Goal: Use online tool/utility: Utilize a website feature to perform a specific function

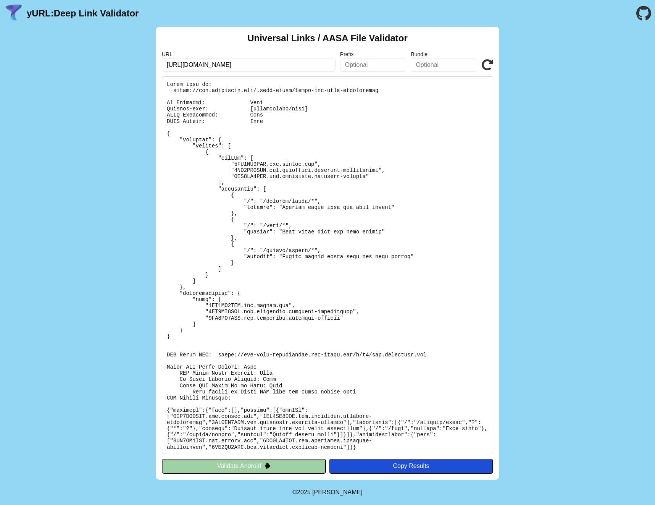
scroll to position [0, 26]
drag, startPoint x: 266, startPoint y: 67, endPoint x: 420, endPoint y: 86, distance: 155.1
click at [420, 86] on div "Universal Links / AASA File Validator URL https://app.legitmark.com/.well-known…" at bounding box center [328, 253] width 344 height 453
type input "[URL][DOMAIN_NAME]"
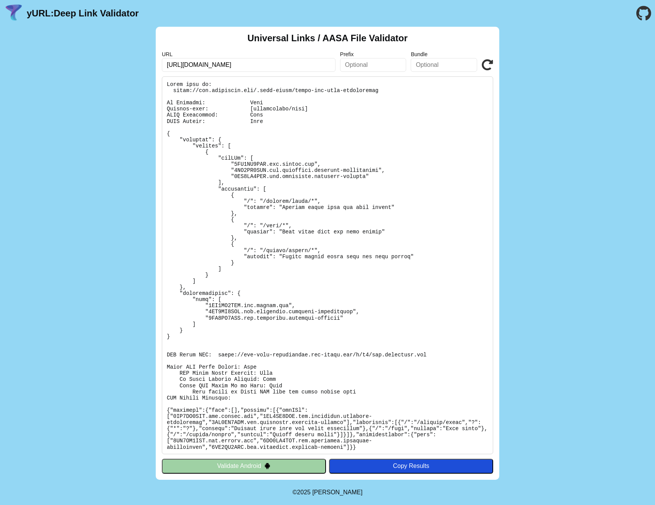
click at [486, 64] on icon at bounding box center [487, 64] width 11 height 11
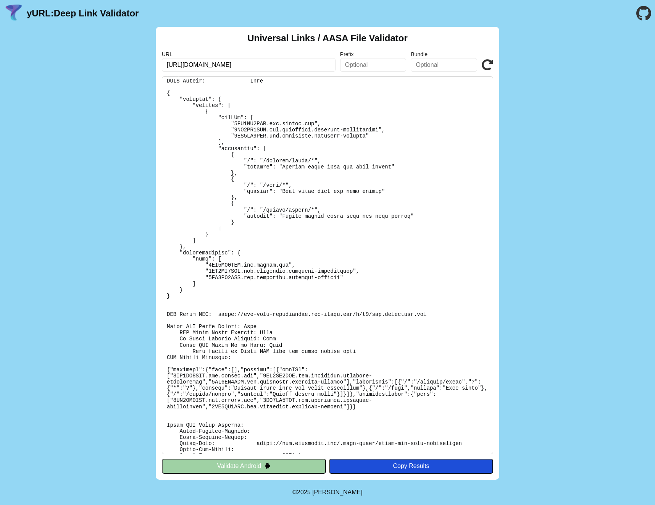
scroll to position [99, 0]
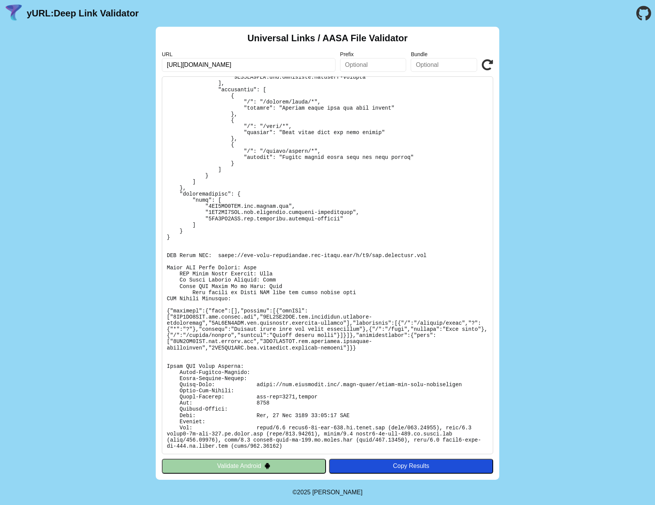
drag, startPoint x: 289, startPoint y: 282, endPoint x: 297, endPoint y: 274, distance: 10.5
click at [289, 281] on pre at bounding box center [328, 265] width 332 height 378
click at [309, 257] on pre at bounding box center [328, 265] width 332 height 378
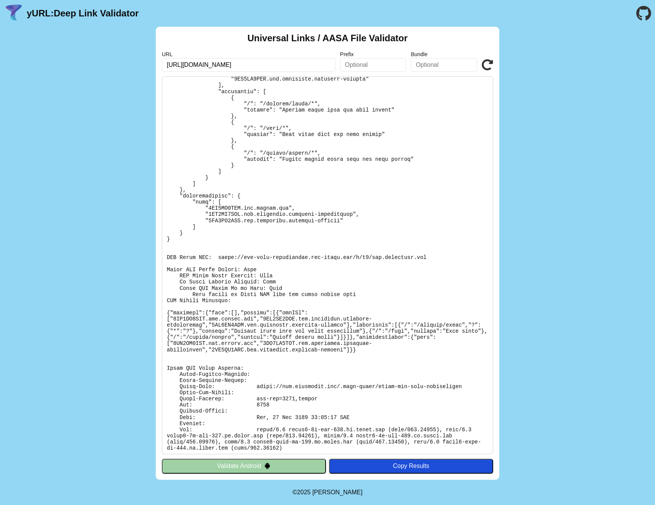
copy body "yURL: Deep Link Validator Universal Links / AASA File Validator URL Prefix Bund…"
click at [545, 215] on div "Universal Links / AASA File Validator URL [URL][DOMAIN_NAME] Prefix Bundle Vali…" at bounding box center [327, 253] width 655 height 453
click at [492, 64] on icon at bounding box center [487, 64] width 11 height 11
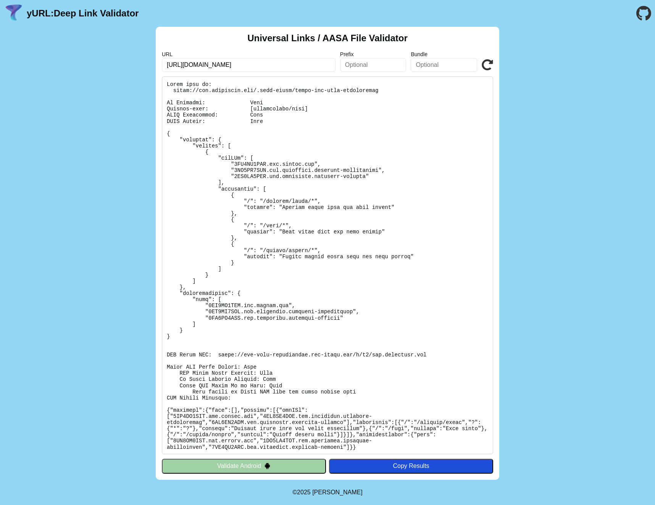
click at [492, 64] on icon at bounding box center [487, 64] width 11 height 11
drag, startPoint x: 493, startPoint y: 61, endPoint x: 490, endPoint y: 64, distance: 4.9
click at [493, 61] on icon at bounding box center [487, 64] width 11 height 11
click at [490, 64] on icon at bounding box center [487, 64] width 11 height 11
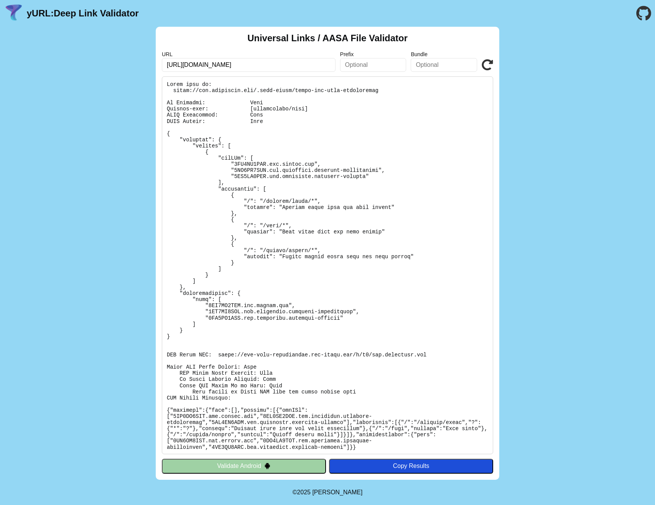
click at [490, 64] on icon at bounding box center [487, 64] width 11 height 11
